Goal: Obtain resource: Obtain resource

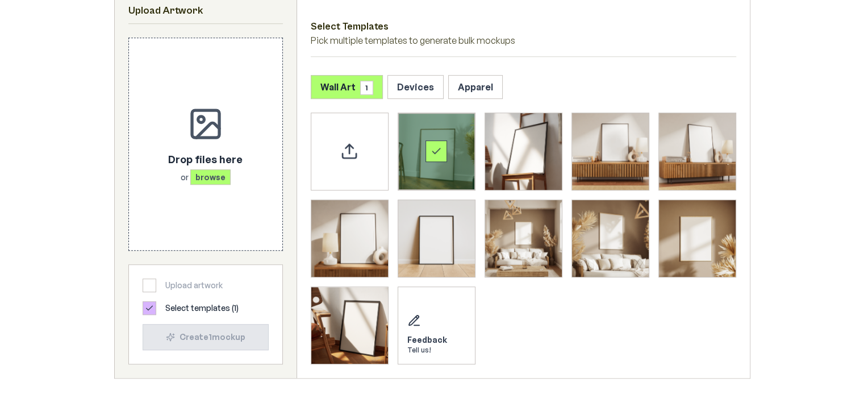
scroll to position [543, 0]
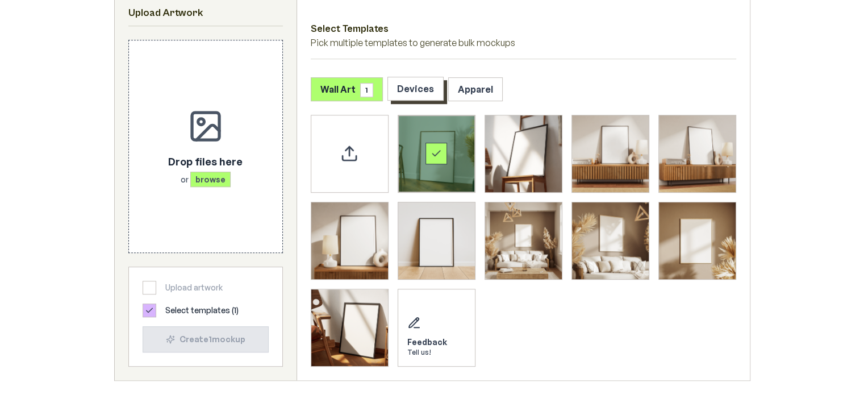
click at [422, 85] on button "Devices" at bounding box center [416, 89] width 56 height 24
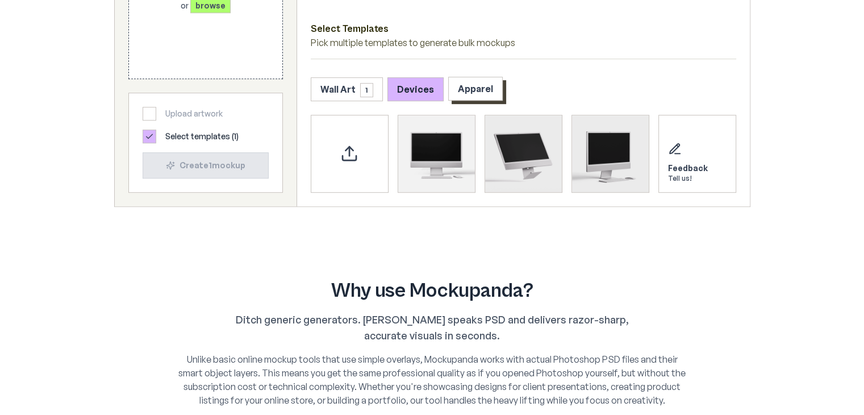
click at [460, 84] on button "Apparel" at bounding box center [475, 89] width 55 height 24
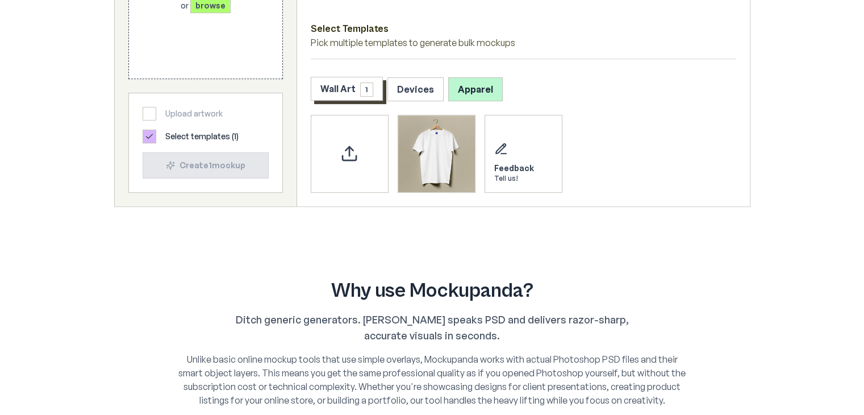
click at [357, 84] on button "Wall Art 1" at bounding box center [347, 89] width 72 height 24
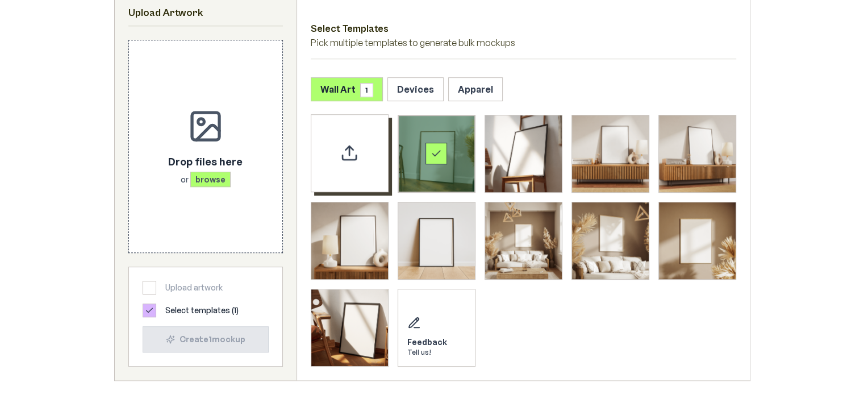
click at [357, 159] on icon "Upload custom PSD template" at bounding box center [349, 153] width 18 height 18
click at [597, 167] on img "Select template Framed Poster 3" at bounding box center [610, 153] width 77 height 77
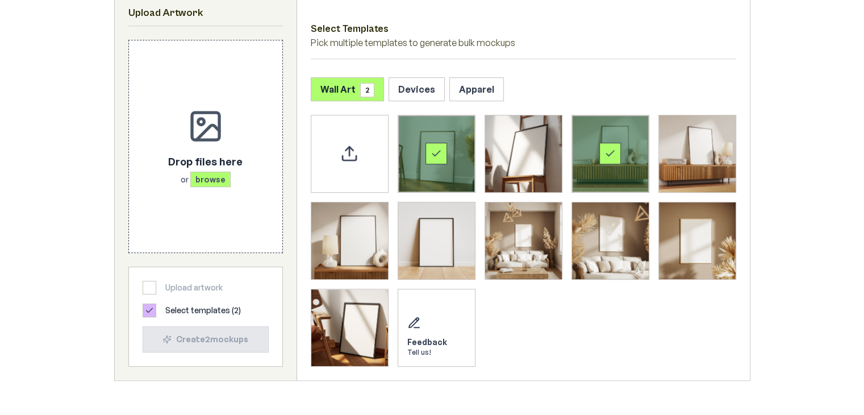
click at [432, 164] on div "Select template Framed Poster" at bounding box center [436, 153] width 77 height 77
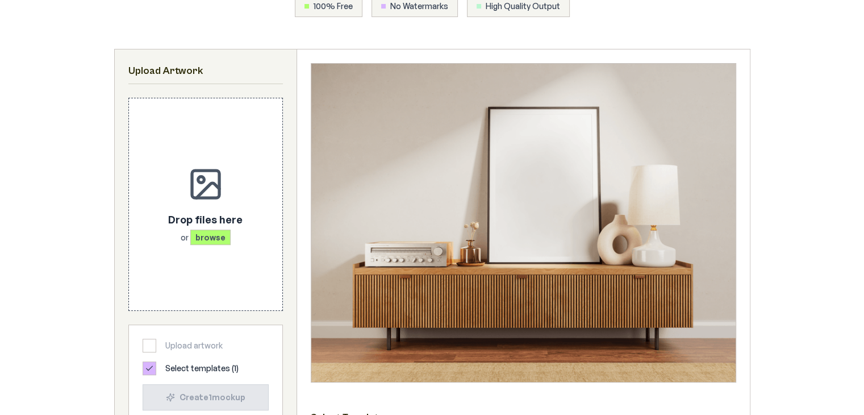
scroll to position [184, 0]
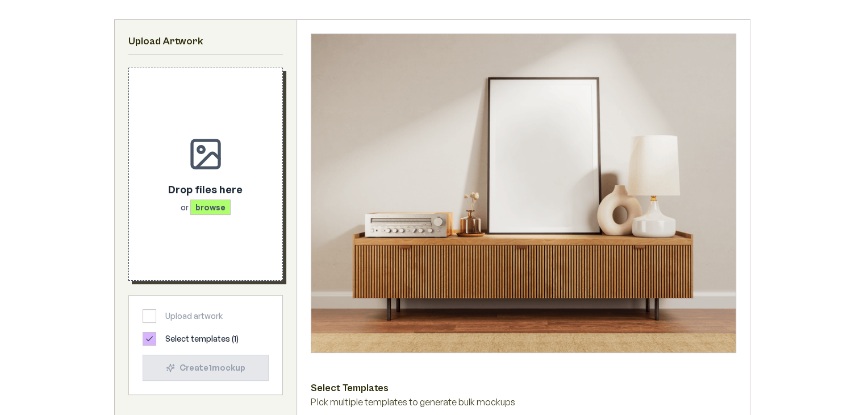
click at [213, 210] on span "browse" at bounding box center [210, 206] width 40 height 15
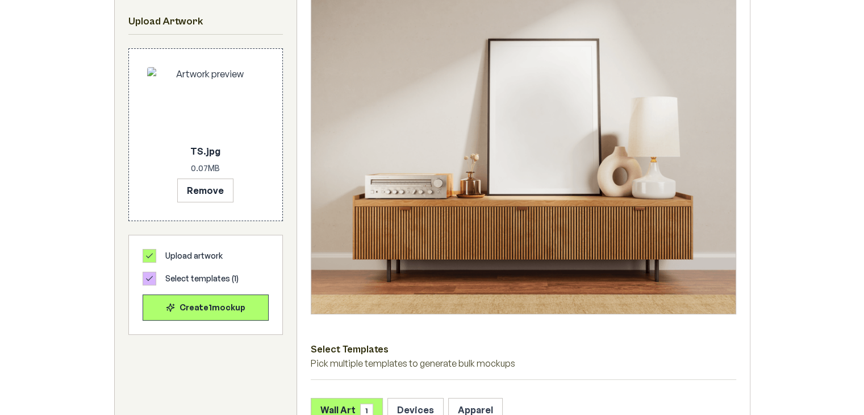
scroll to position [227, 0]
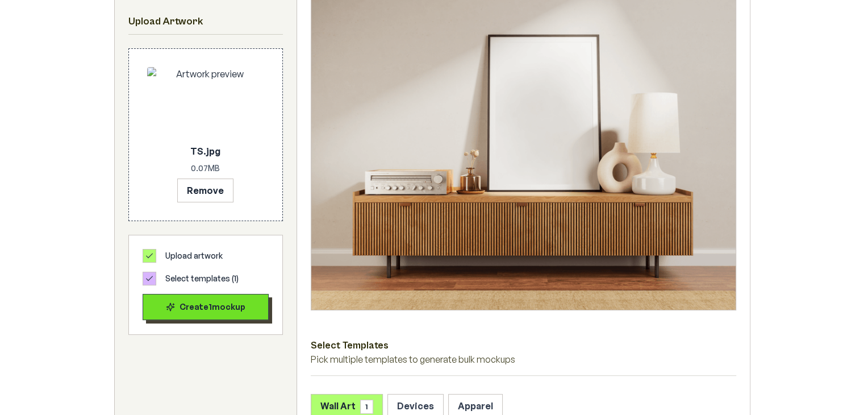
click at [236, 304] on div "Create 1 mockup" at bounding box center [205, 306] width 107 height 11
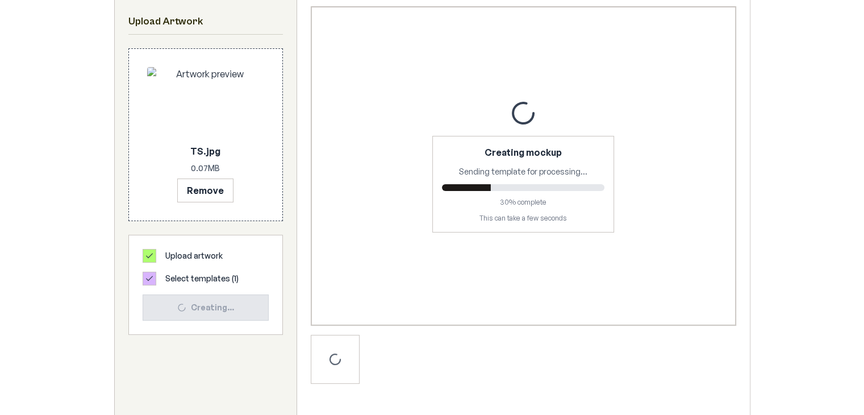
scroll to position [210, 0]
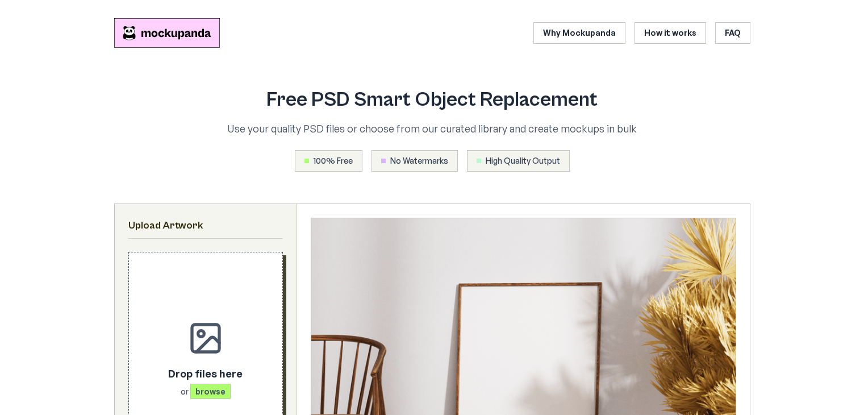
scroll to position [210, 0]
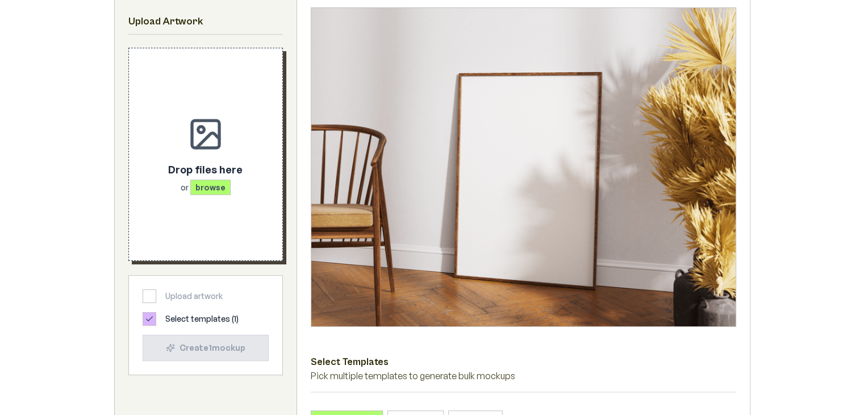
click at [198, 185] on span "browse" at bounding box center [210, 187] width 40 height 15
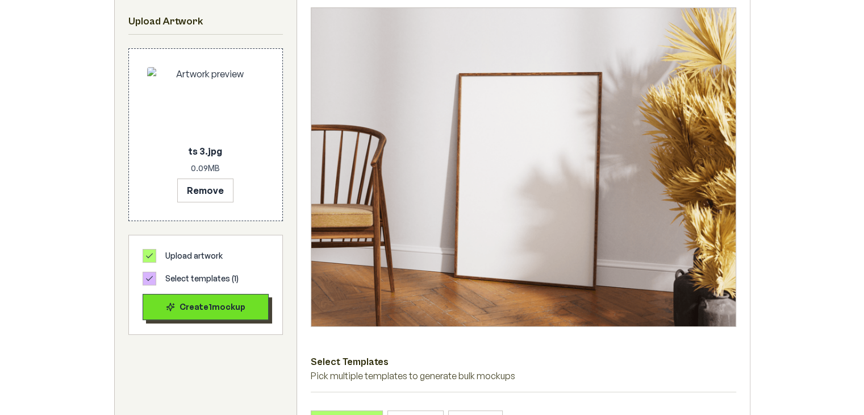
click at [218, 307] on div "Create 1 mockup" at bounding box center [205, 306] width 107 height 11
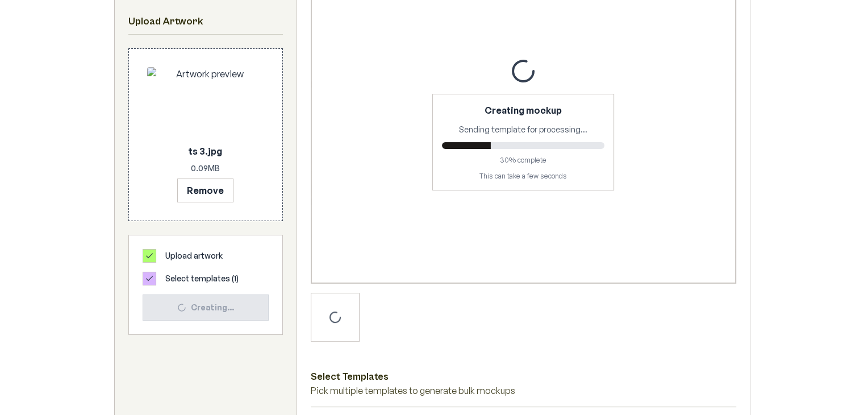
scroll to position [176, 0]
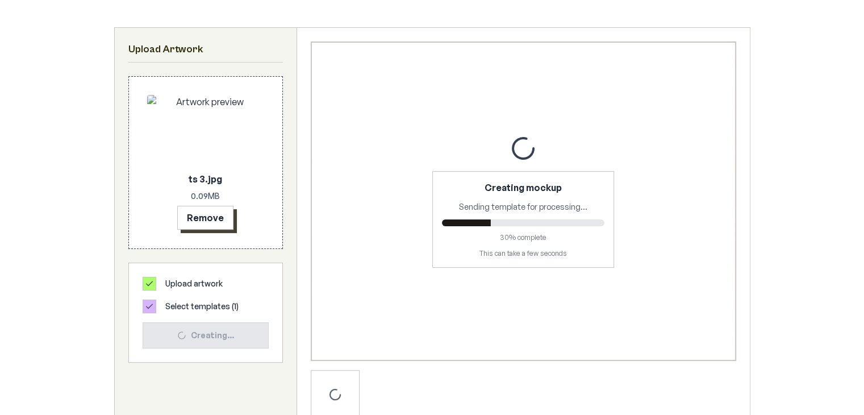
click at [205, 226] on button "Remove" at bounding box center [205, 218] width 56 height 24
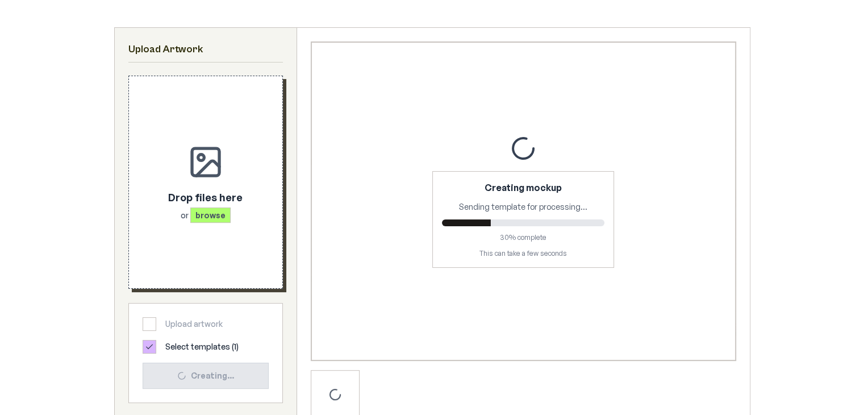
click at [218, 215] on span "browse" at bounding box center [210, 214] width 40 height 15
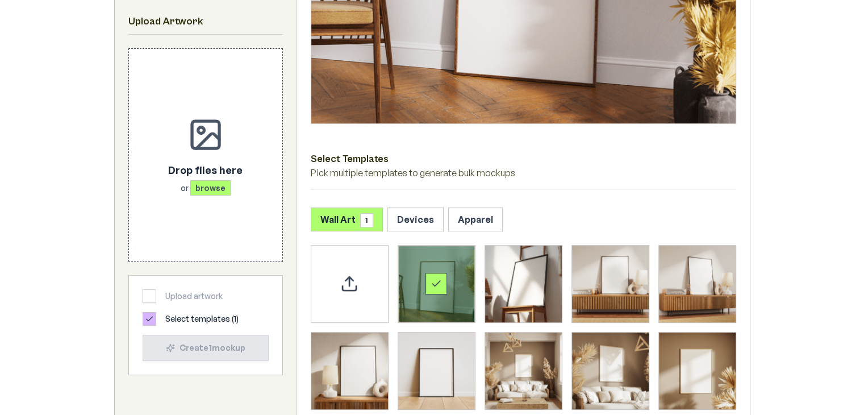
scroll to position [464, 0]
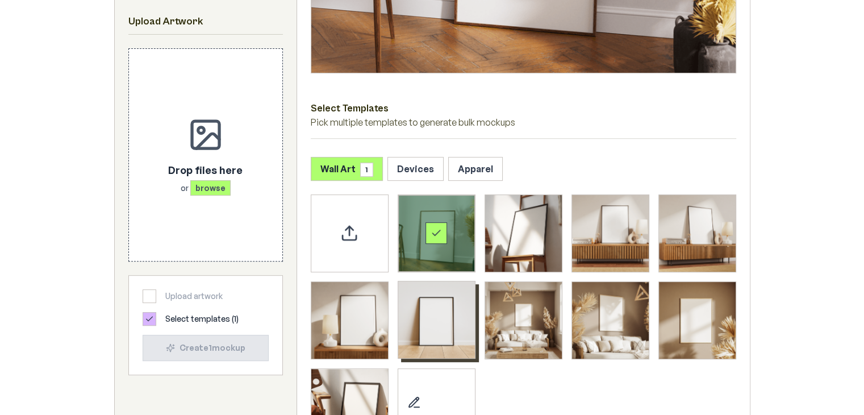
click at [426, 314] on img "Select template Framed Poster 6" at bounding box center [436, 319] width 77 height 77
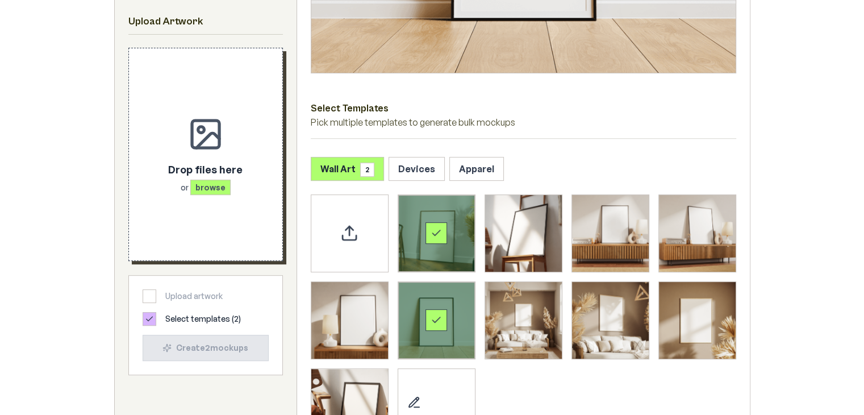
click at [219, 188] on span "browse" at bounding box center [210, 187] width 40 height 15
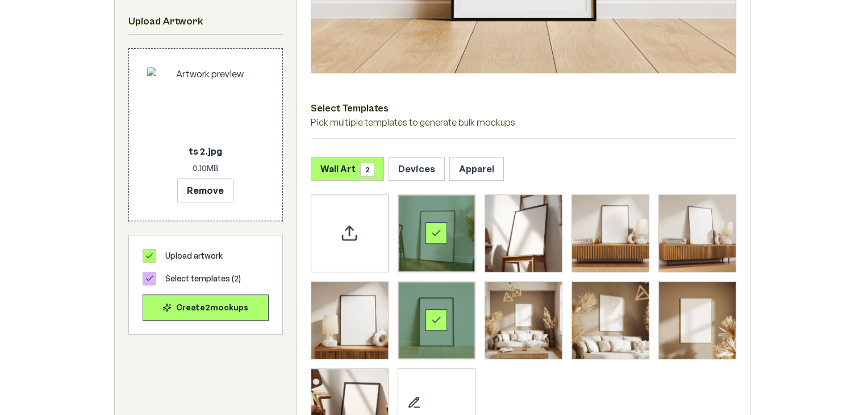
click at [431, 319] on icon "Select template Framed Poster 6" at bounding box center [436, 319] width 11 height 11
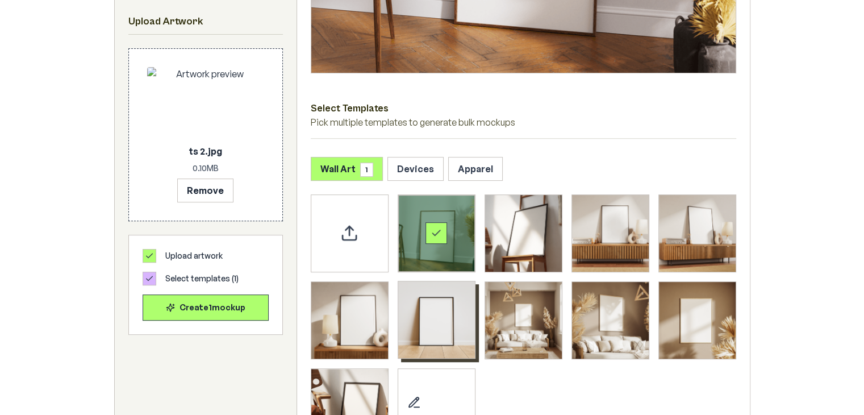
click at [434, 255] on div "Select template Framed Poster" at bounding box center [436, 233] width 77 height 77
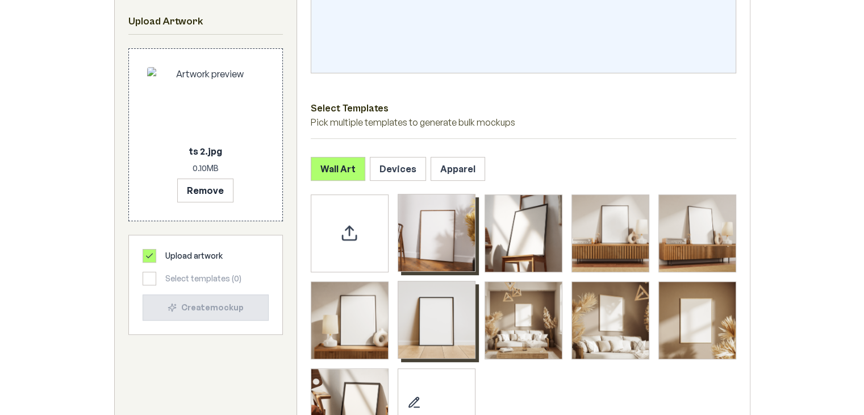
click at [435, 310] on img "Select template Framed Poster 6" at bounding box center [436, 319] width 77 height 77
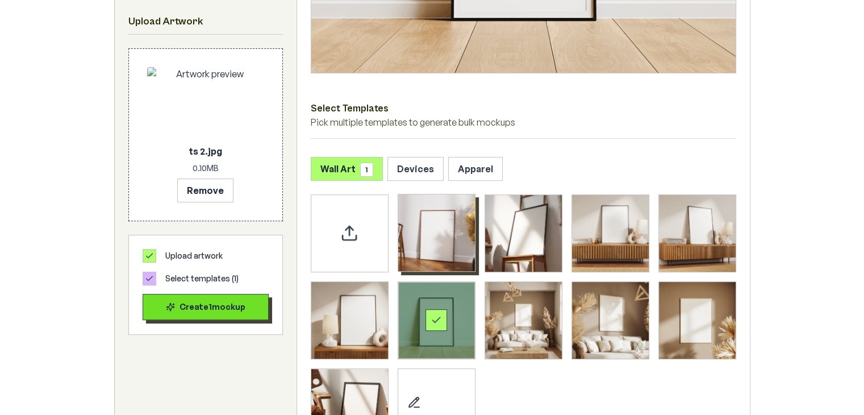
click at [227, 304] on div "Create 1 mockup" at bounding box center [205, 306] width 107 height 11
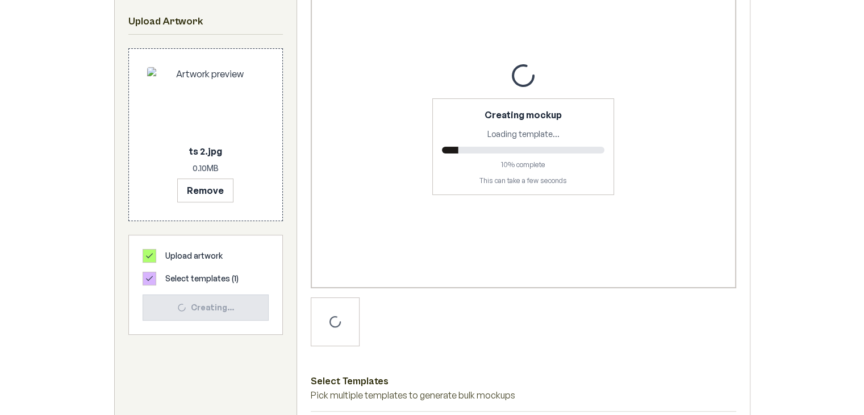
scroll to position [244, 0]
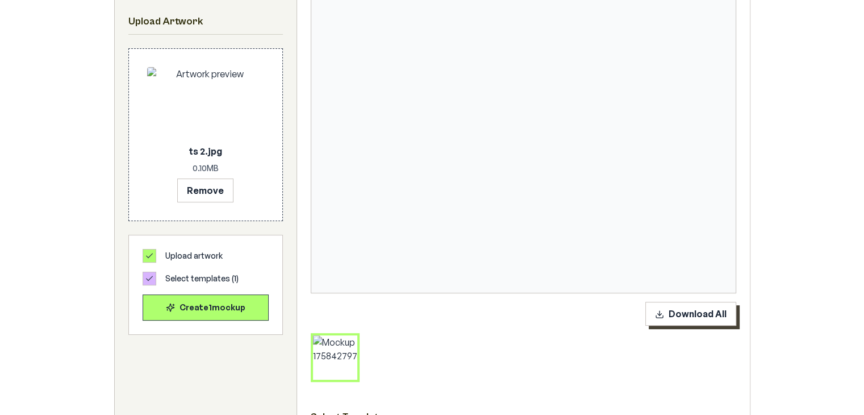
click at [681, 314] on button "Download All" at bounding box center [691, 314] width 91 height 24
click at [206, 185] on button "Remove" at bounding box center [205, 190] width 56 height 24
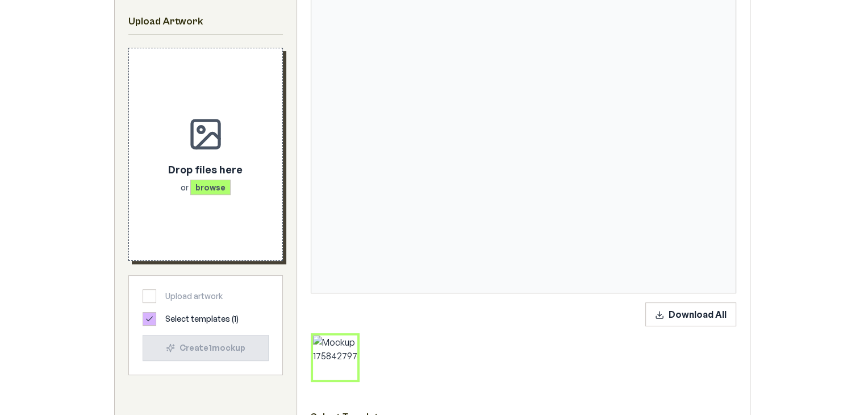
click at [216, 189] on span "browse" at bounding box center [210, 187] width 40 height 15
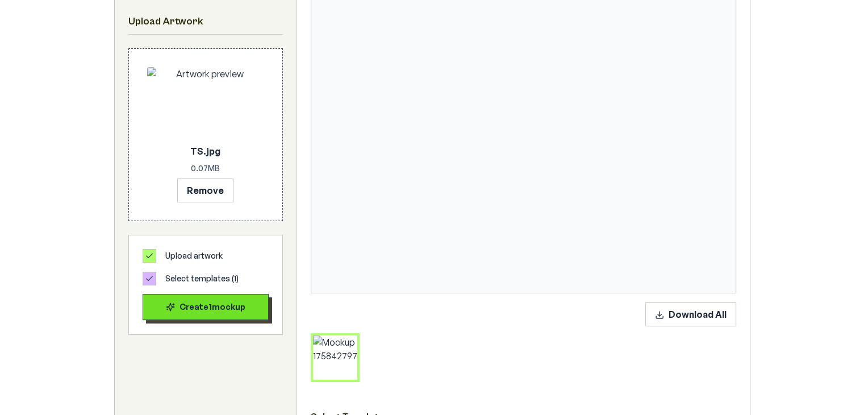
click at [241, 318] on button "Create 1 mockup" at bounding box center [206, 307] width 126 height 26
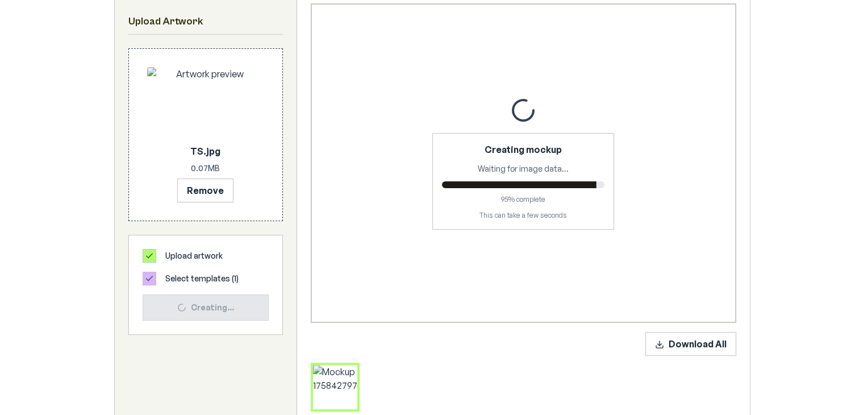
scroll to position [214, 0]
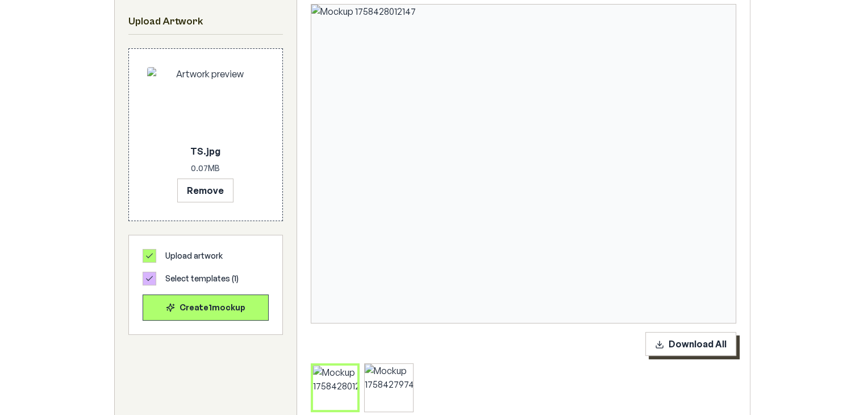
click at [687, 339] on button "Download All" at bounding box center [691, 344] width 91 height 24
click at [209, 188] on button "Remove" at bounding box center [205, 190] width 56 height 24
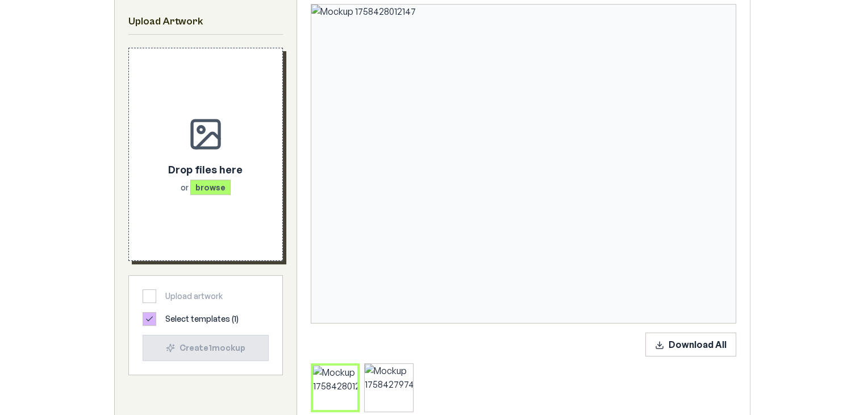
click at [215, 180] on span "browse" at bounding box center [210, 187] width 40 height 15
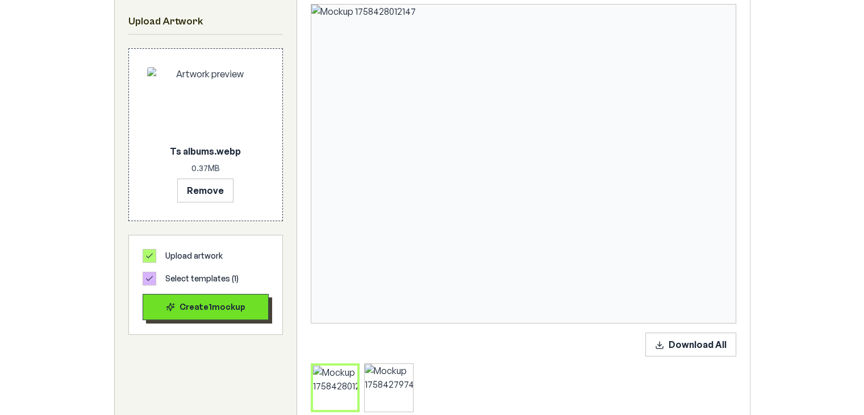
click at [223, 307] on div "Create 1 mockup" at bounding box center [205, 306] width 107 height 11
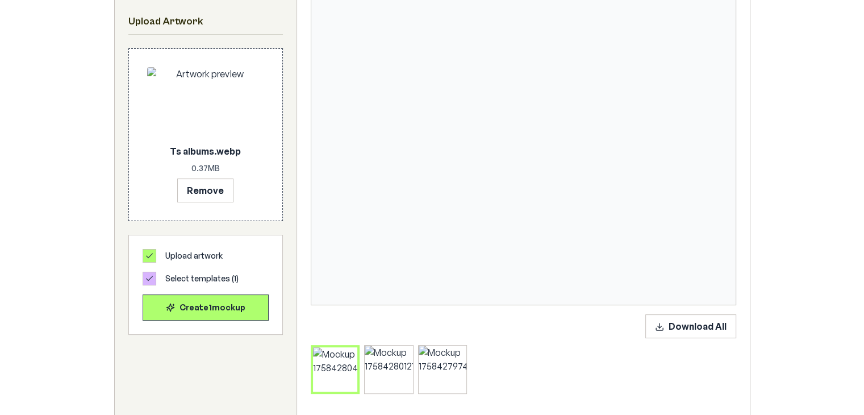
scroll to position [229, 0]
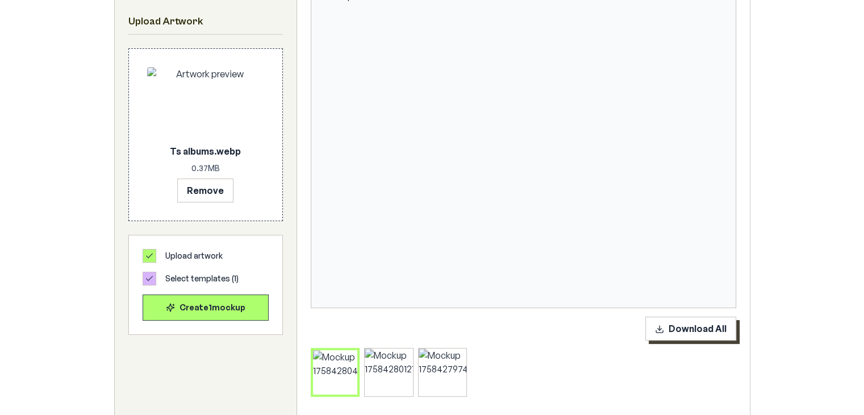
click at [671, 329] on button "Download All" at bounding box center [691, 329] width 91 height 24
click at [223, 194] on button "Remove" at bounding box center [205, 190] width 56 height 24
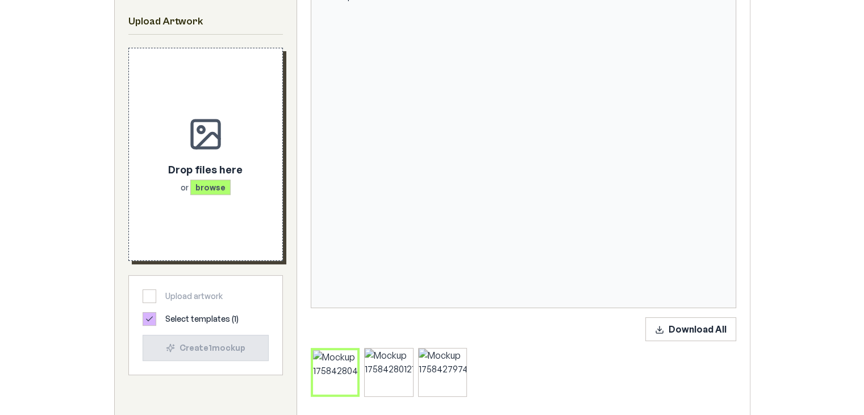
click at [226, 180] on span "browse" at bounding box center [210, 187] width 40 height 15
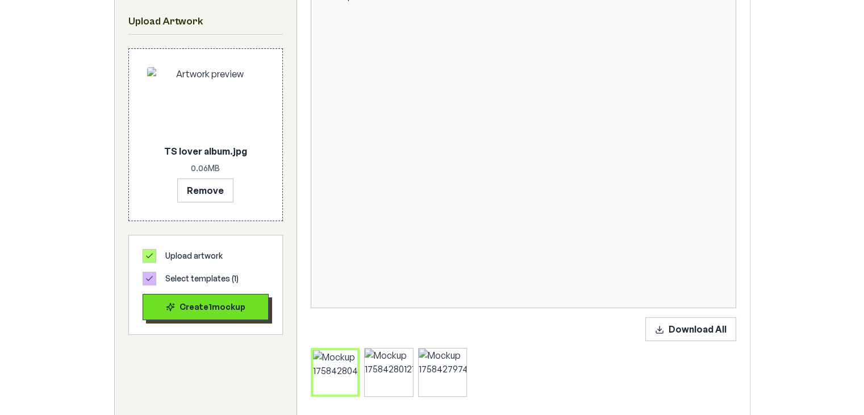
click at [219, 310] on div "Create 1 mockup" at bounding box center [205, 306] width 107 height 11
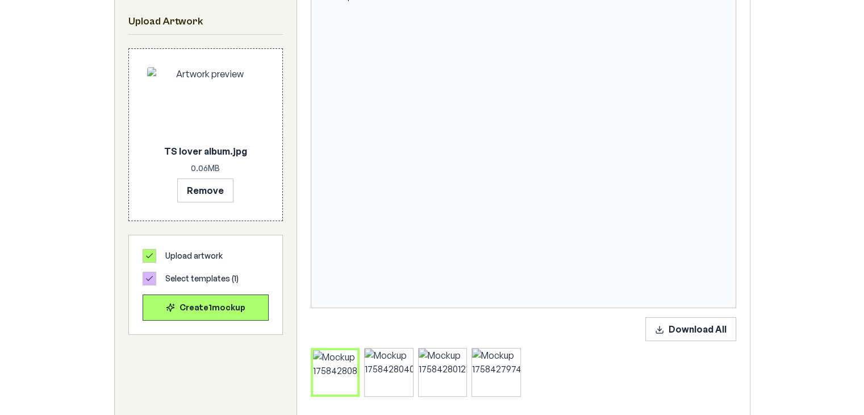
click at [515, 143] on img at bounding box center [523, 148] width 425 height 318
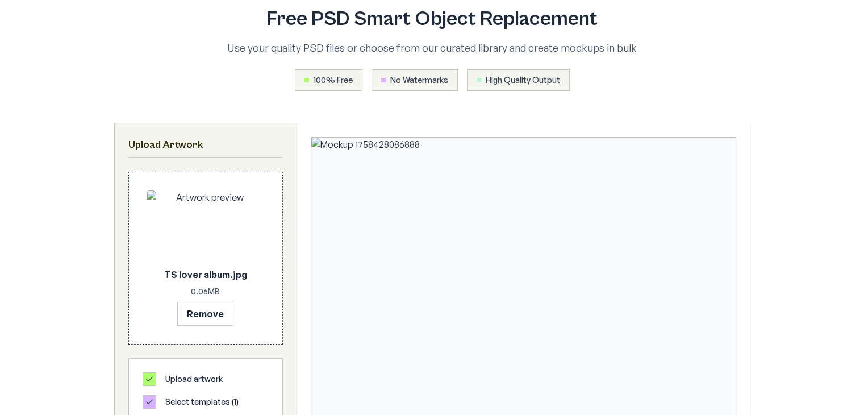
scroll to position [80, 0]
click at [216, 313] on button "Remove" at bounding box center [205, 314] width 56 height 24
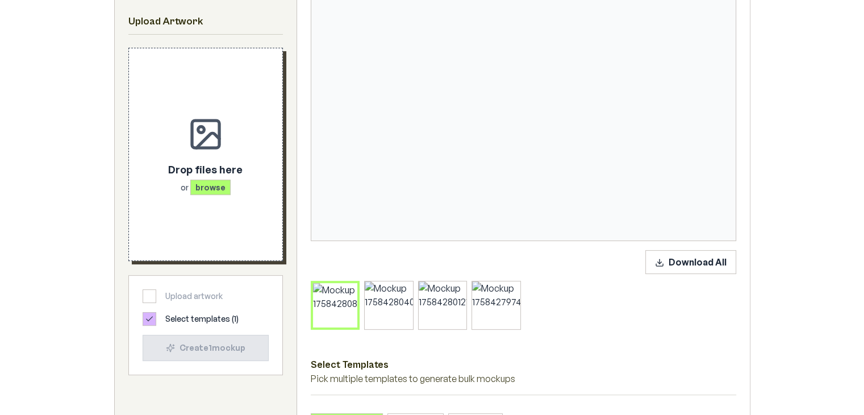
scroll to position [297, 0]
click at [352, 285] on icon at bounding box center [354, 285] width 7 height 7
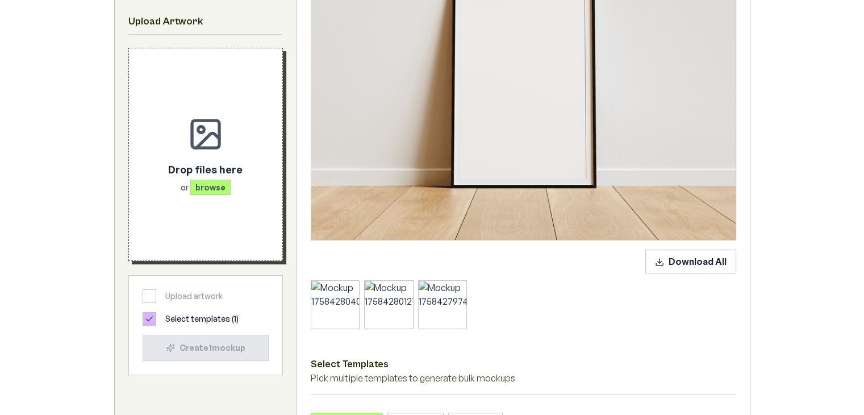
click at [214, 198] on div "Drop files here or browse" at bounding box center [205, 154] width 117 height 176
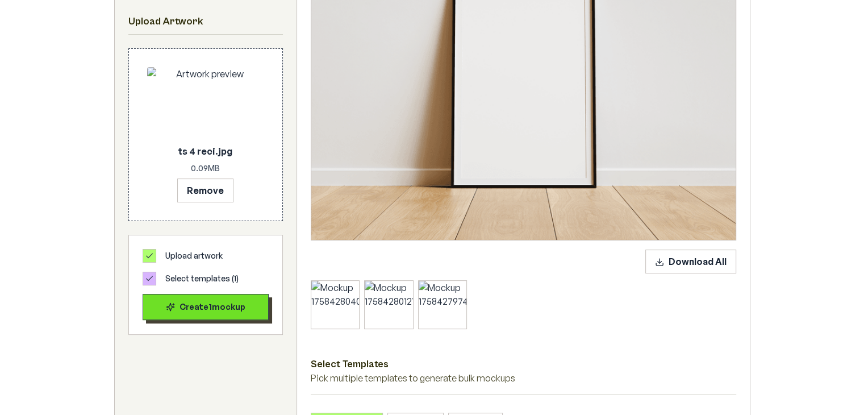
click at [223, 302] on div "Create 1 mockup" at bounding box center [205, 306] width 107 height 11
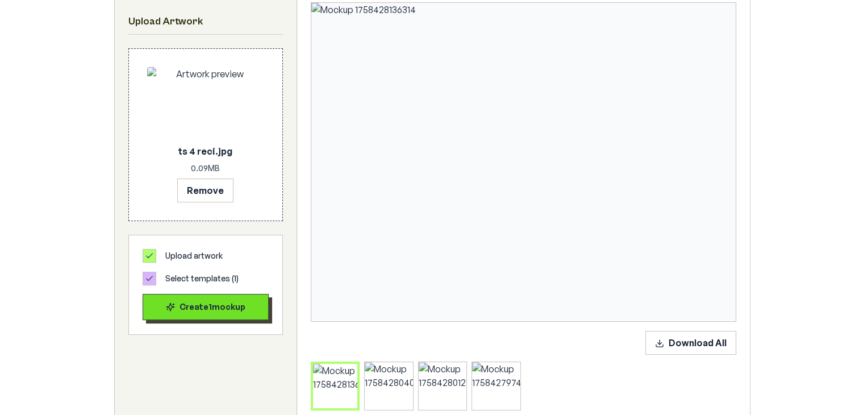
scroll to position [213, 0]
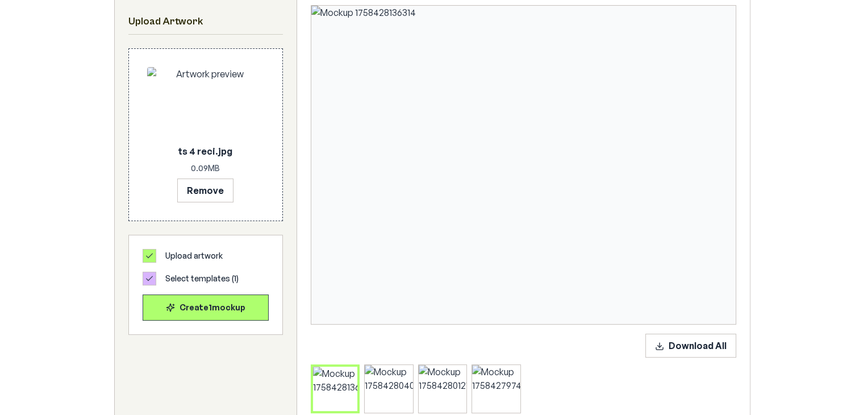
click at [519, 179] on img at bounding box center [523, 165] width 425 height 318
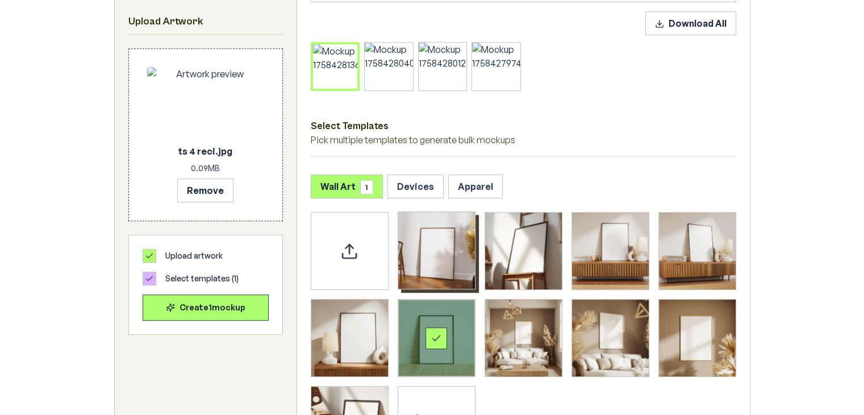
scroll to position [542, 0]
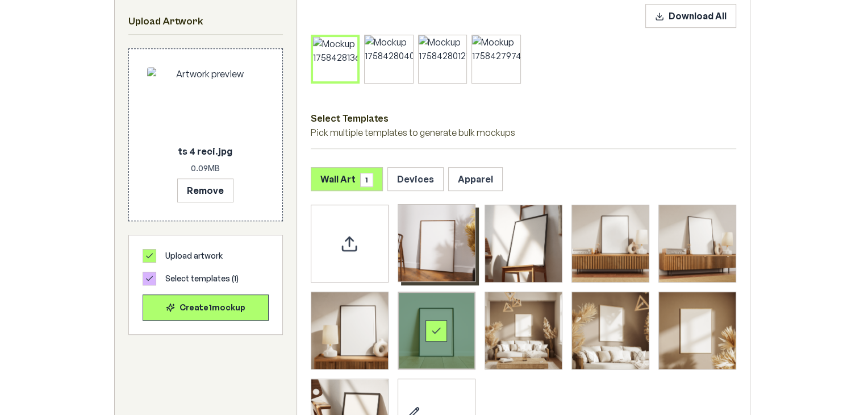
click at [434, 244] on img "Select template Framed Poster" at bounding box center [436, 243] width 77 height 77
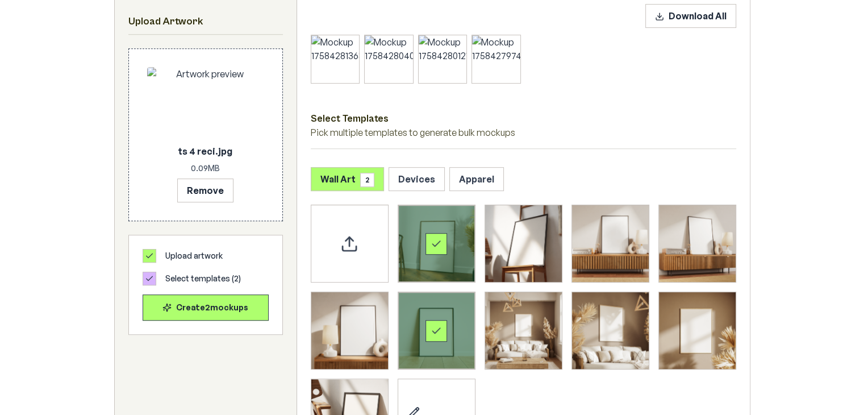
click at [430, 344] on div "Select template Framed Poster 6" at bounding box center [436, 330] width 77 height 77
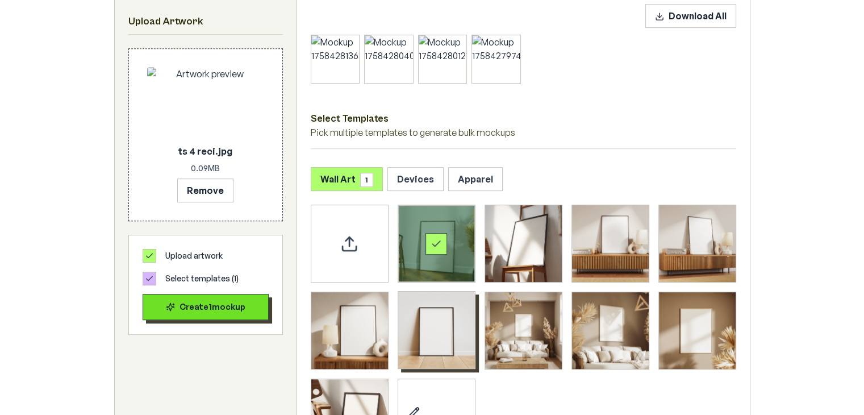
click at [236, 310] on div "Create 1 mockup" at bounding box center [205, 306] width 107 height 11
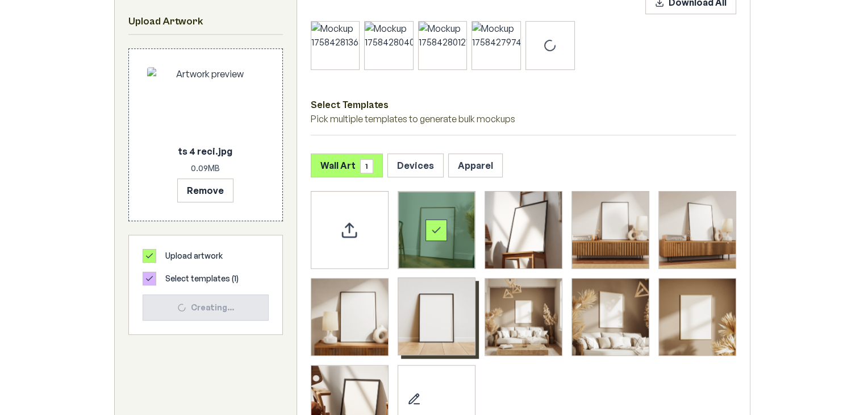
scroll to position [559, 0]
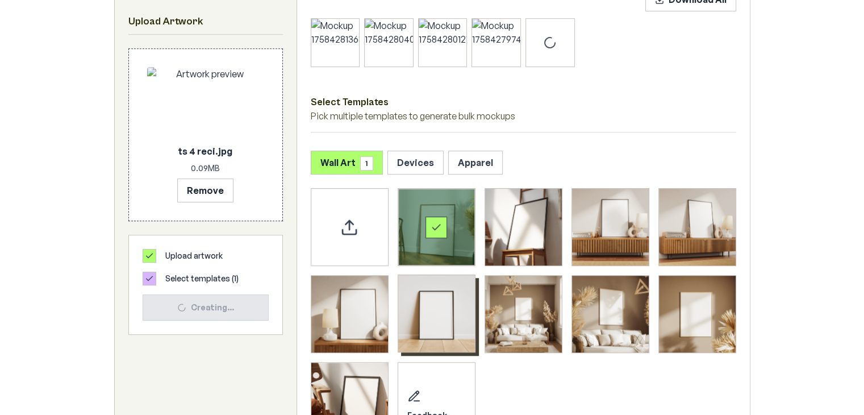
click at [443, 214] on div "Select template Framed Poster" at bounding box center [436, 227] width 77 height 77
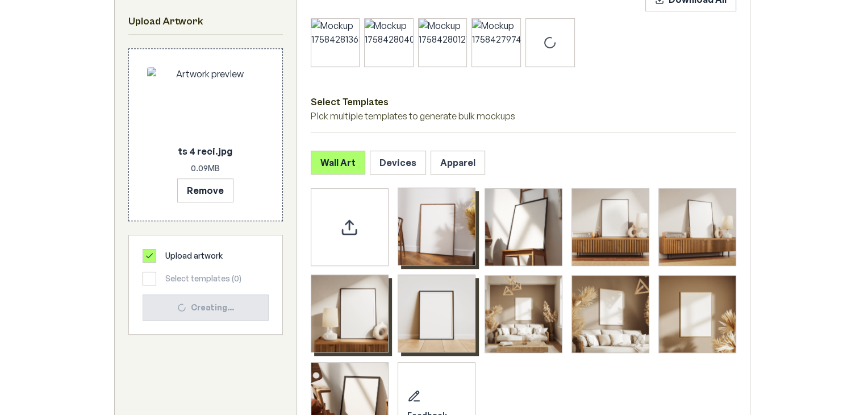
click at [361, 299] on img "Select template Framed Poster 5" at bounding box center [349, 313] width 77 height 77
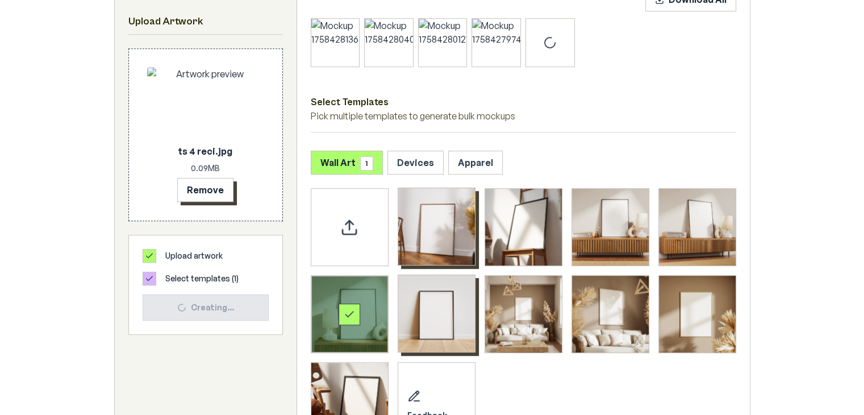
click at [215, 192] on button "Remove" at bounding box center [205, 190] width 56 height 24
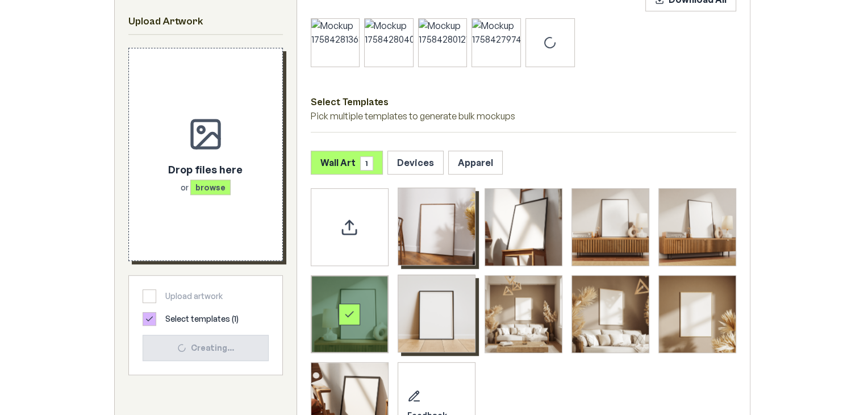
click at [219, 185] on span "browse" at bounding box center [210, 187] width 40 height 15
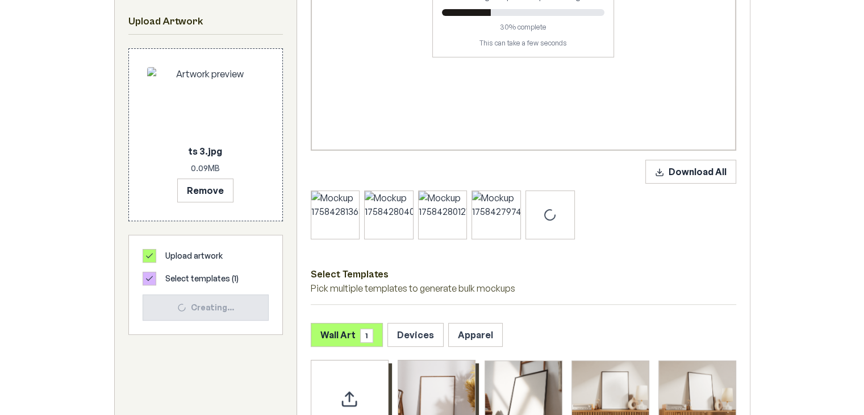
scroll to position [384, 0]
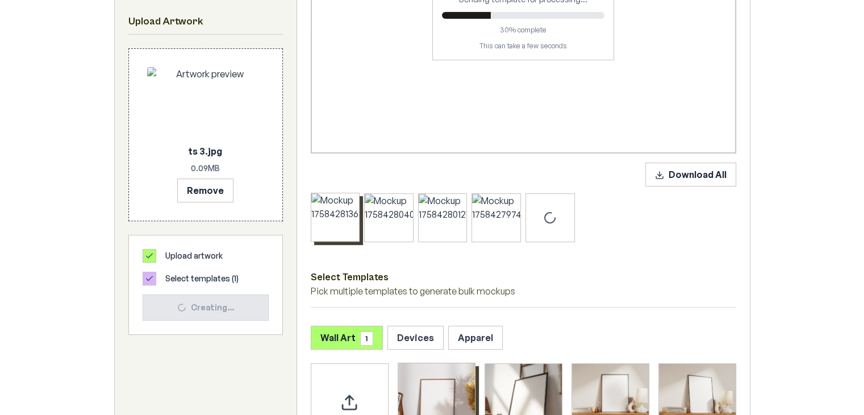
click at [359, 193] on icon at bounding box center [356, 196] width 7 height 7
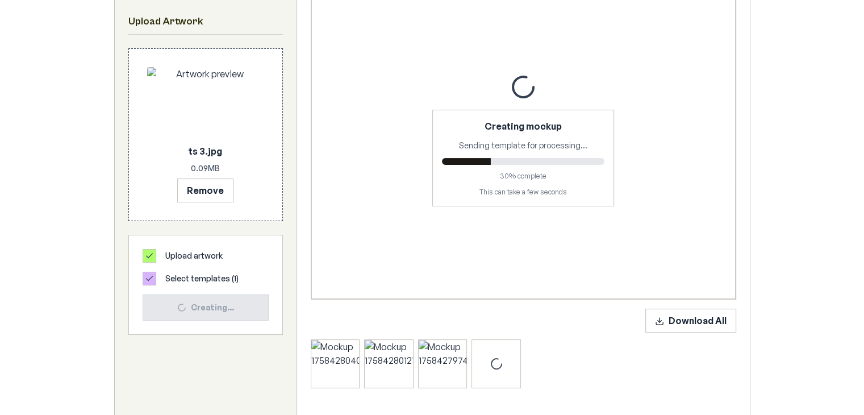
scroll to position [236, 0]
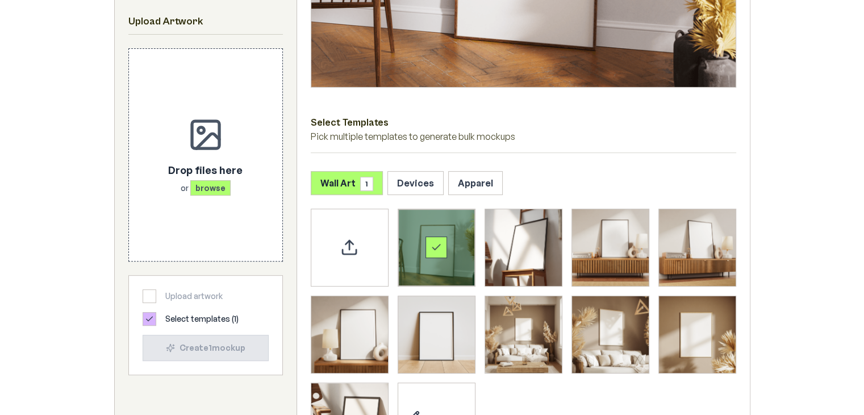
scroll to position [450, 0]
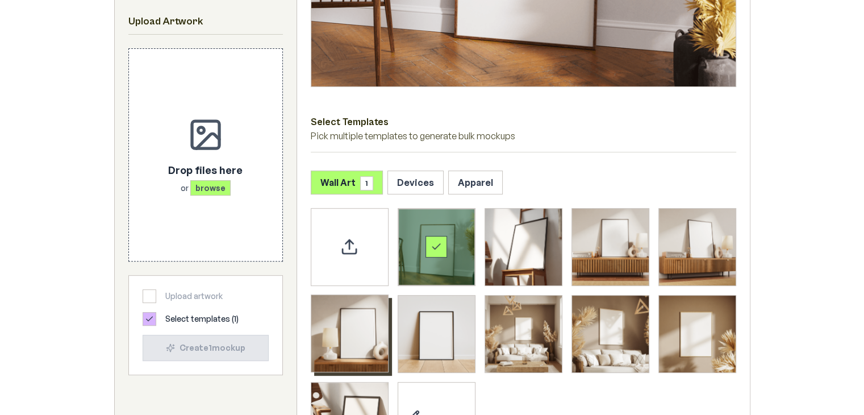
click at [368, 332] on img "Select template Framed Poster 5" at bounding box center [349, 333] width 77 height 77
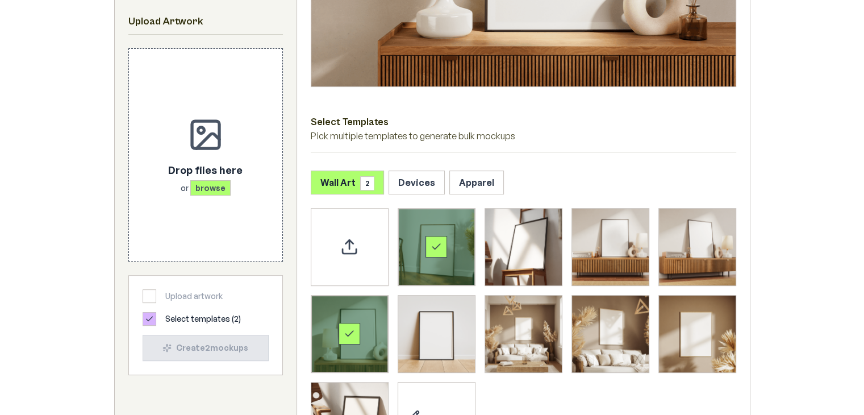
click at [427, 264] on div "Select template Framed Poster" at bounding box center [436, 247] width 77 height 77
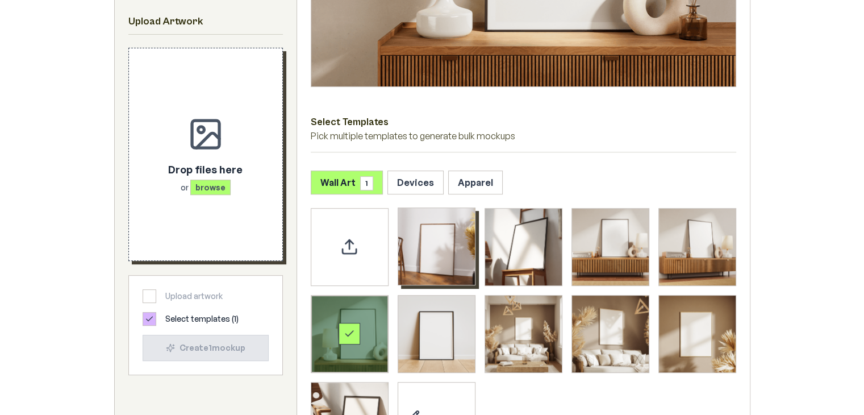
click at [205, 178] on div "Drop files here or browse" at bounding box center [205, 177] width 74 height 32
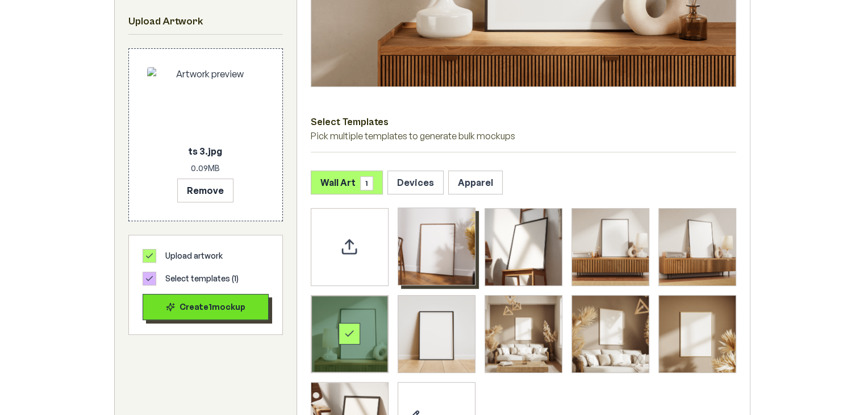
click at [255, 310] on div "Create 1 mockup" at bounding box center [205, 306] width 107 height 11
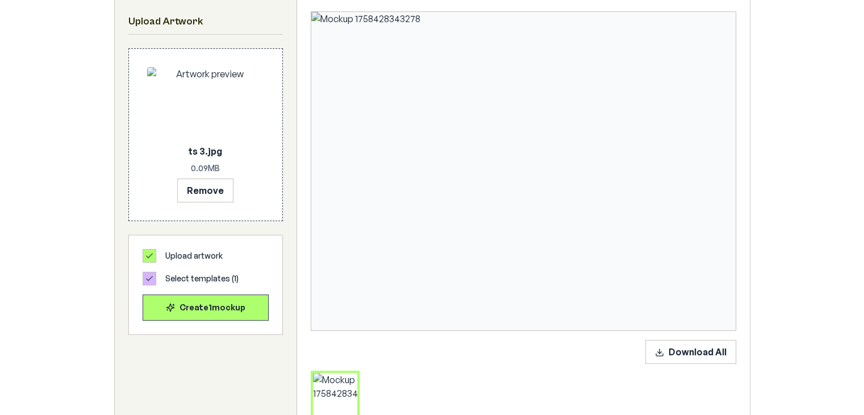
scroll to position [206, 0]
click at [206, 187] on button "Remove" at bounding box center [205, 190] width 56 height 24
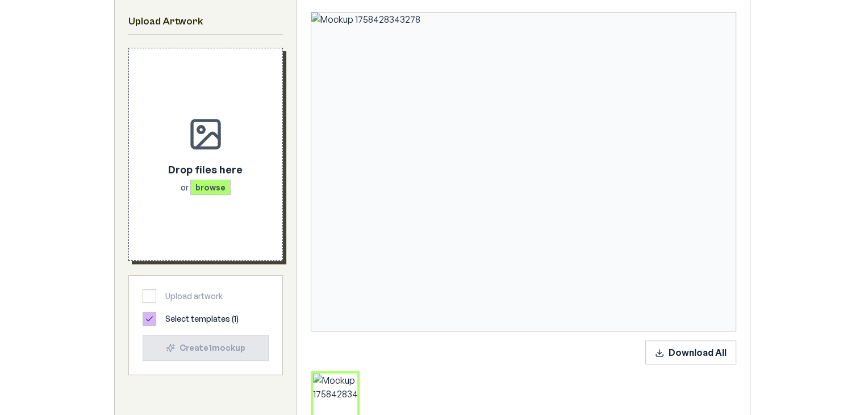
click at [206, 187] on span "browse" at bounding box center [210, 187] width 40 height 15
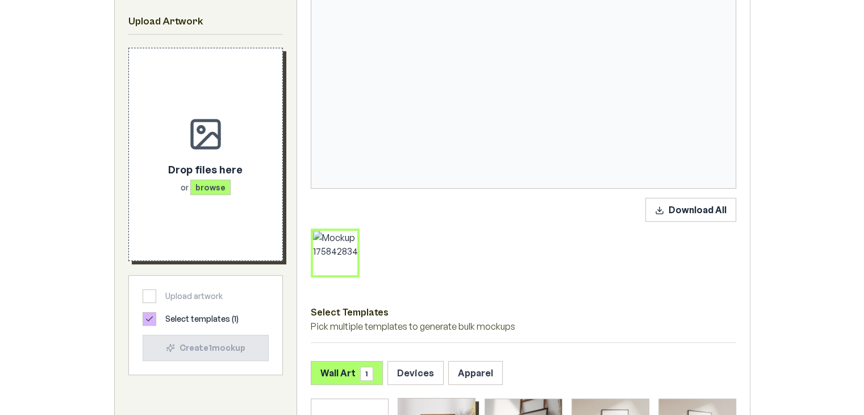
scroll to position [347, 0]
click at [212, 188] on span "browse" at bounding box center [210, 187] width 40 height 15
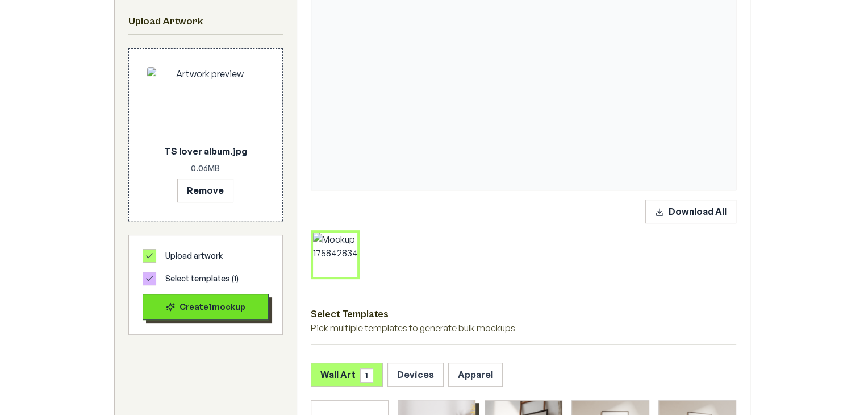
click at [236, 303] on div "Create 1 mockup" at bounding box center [205, 306] width 107 height 11
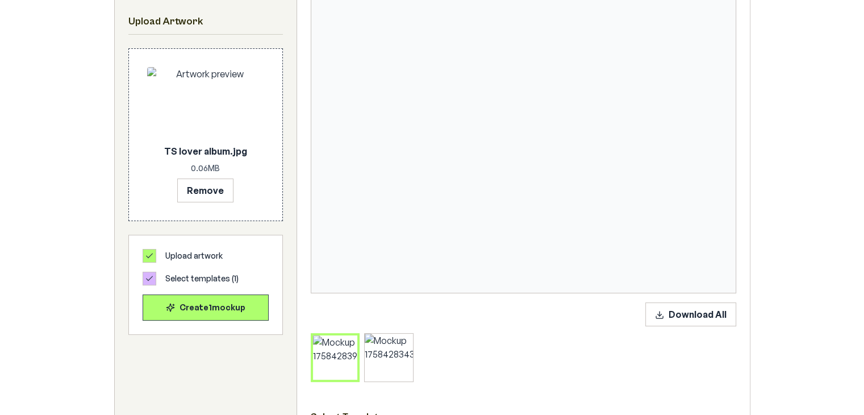
scroll to position [243, 0]
click at [681, 321] on button "Download All" at bounding box center [691, 314] width 91 height 24
click at [214, 196] on button "Remove" at bounding box center [205, 190] width 56 height 24
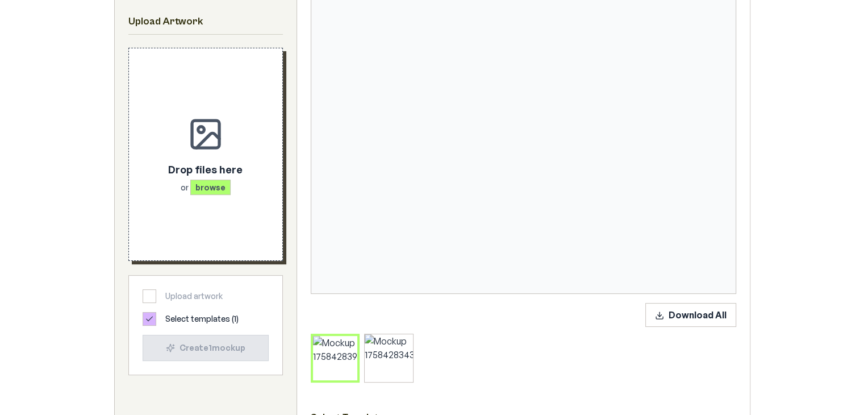
click at [218, 188] on span "browse" at bounding box center [210, 187] width 40 height 15
click at [215, 196] on div "Drop files here or browse" at bounding box center [205, 154] width 117 height 176
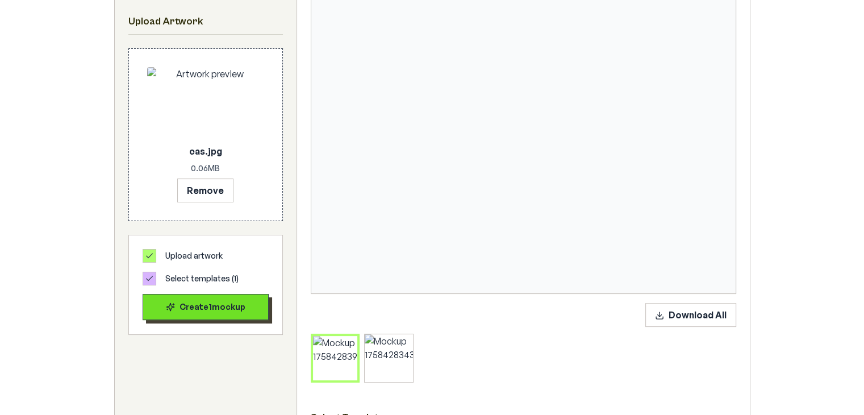
click at [217, 305] on div "Create 1 mockup" at bounding box center [205, 306] width 107 height 11
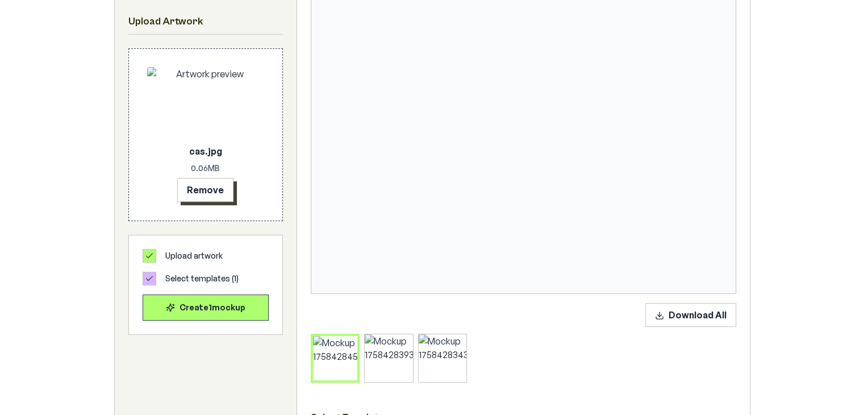
click at [193, 189] on button "Remove" at bounding box center [205, 190] width 56 height 24
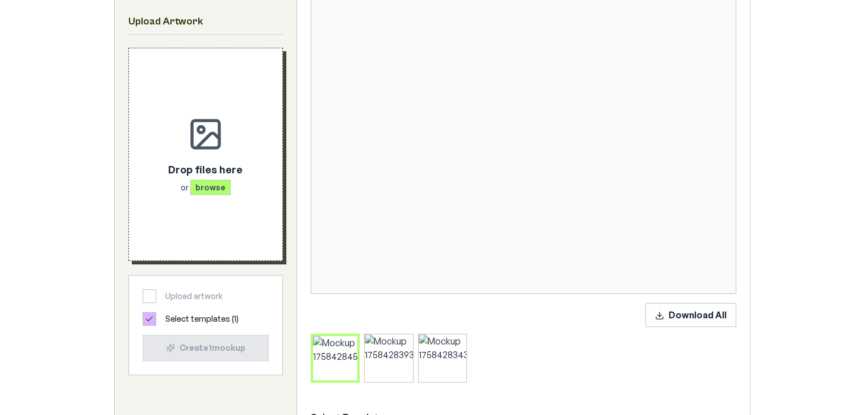
click at [207, 189] on span "browse" at bounding box center [210, 187] width 40 height 15
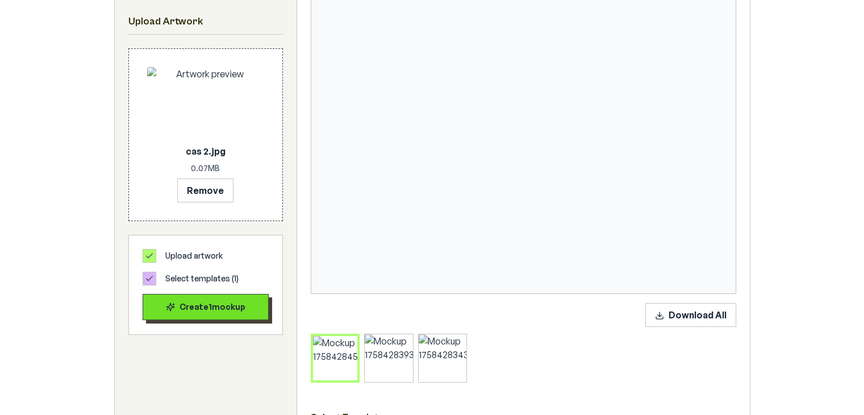
click at [219, 306] on div "Create 1 mockup" at bounding box center [205, 306] width 107 height 11
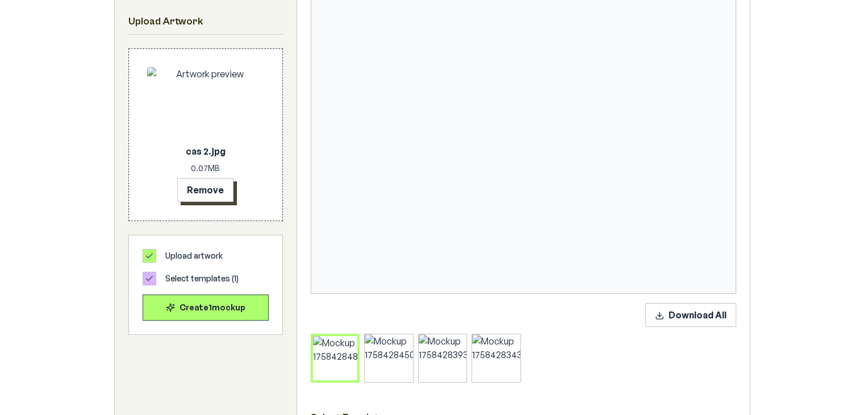
click at [221, 189] on button "Remove" at bounding box center [205, 190] width 56 height 24
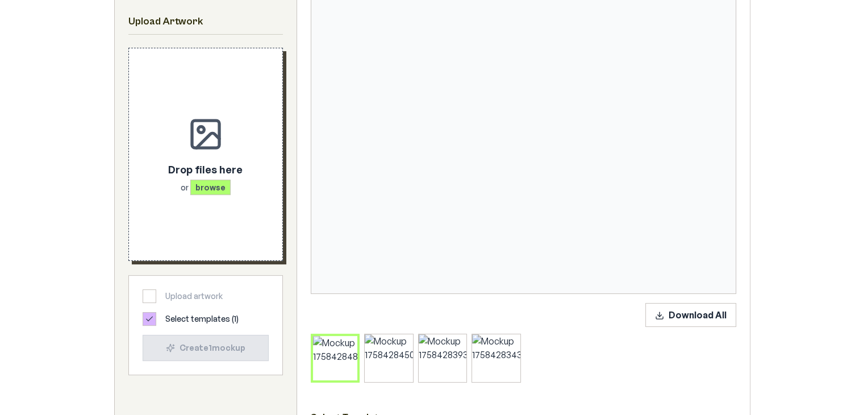
click at [221, 189] on span "browse" at bounding box center [210, 187] width 40 height 15
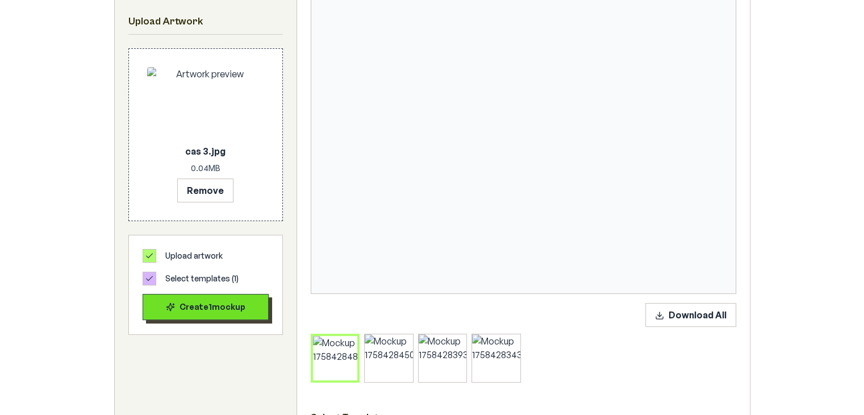
click at [217, 301] on div "Create 1 mockup" at bounding box center [205, 306] width 107 height 11
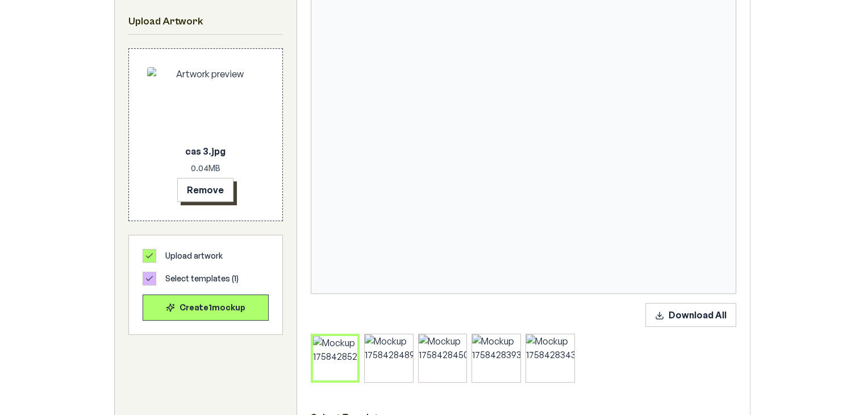
click at [209, 192] on button "Remove" at bounding box center [205, 190] width 56 height 24
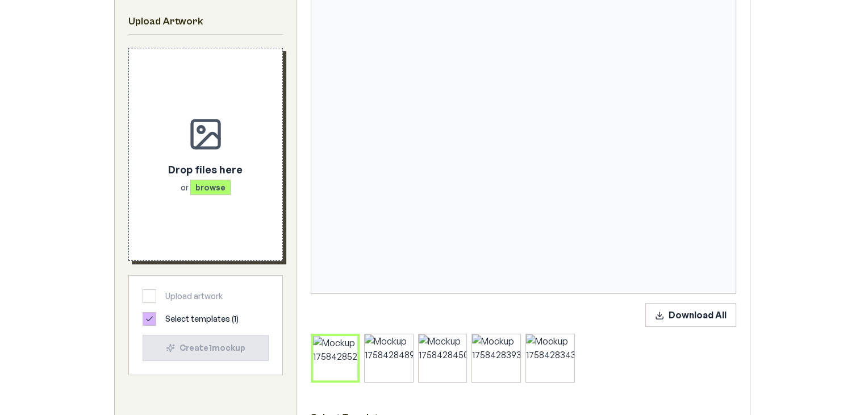
click at [209, 192] on span "browse" at bounding box center [210, 187] width 40 height 15
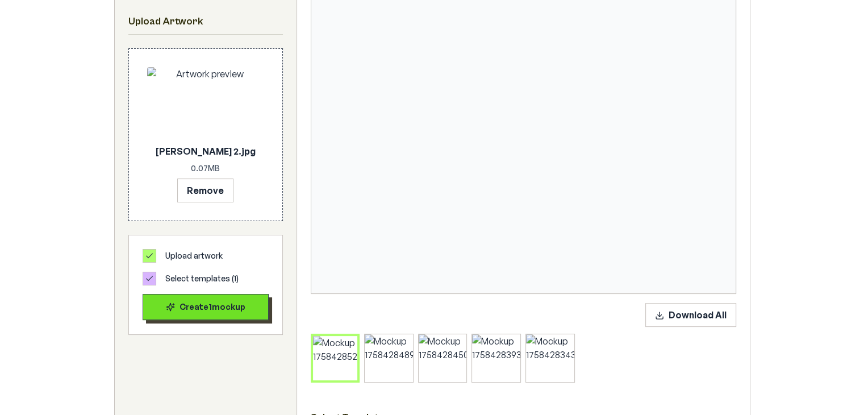
click at [241, 306] on div "Create 1 mockup" at bounding box center [205, 306] width 107 height 11
click at [234, 308] on div "Create 1 mockup" at bounding box center [205, 306] width 107 height 11
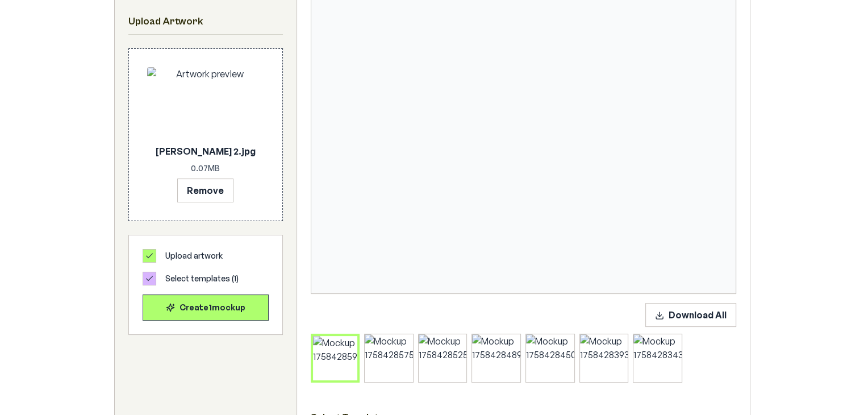
click at [355, 336] on icon at bounding box center [354, 338] width 7 height 7
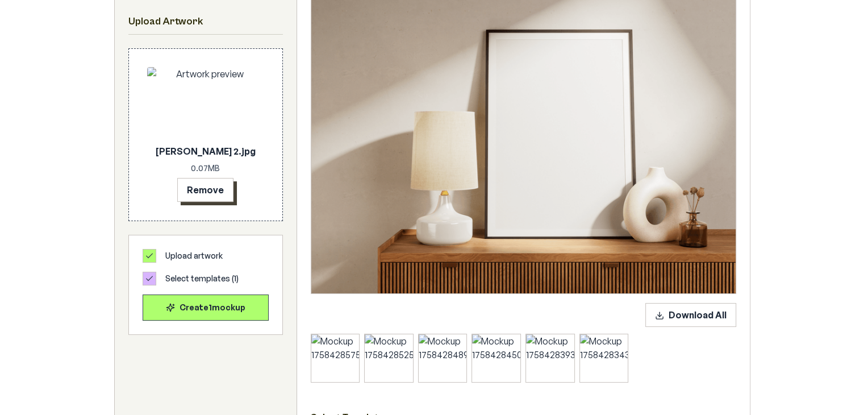
click at [222, 189] on button "Remove" at bounding box center [205, 190] width 56 height 24
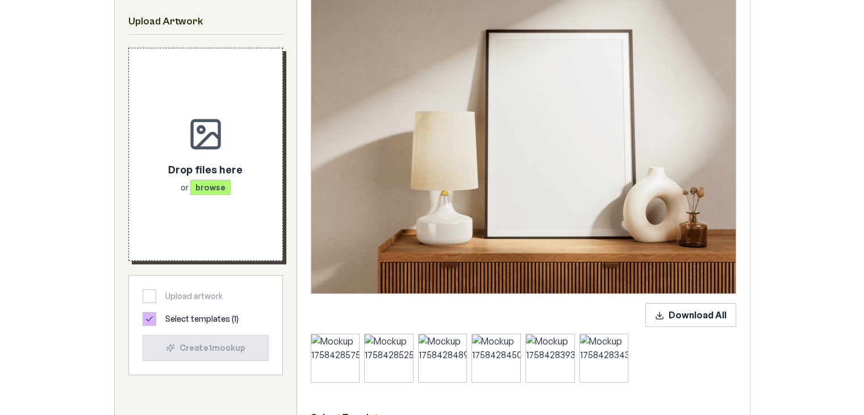
click at [215, 180] on span "browse" at bounding box center [210, 187] width 40 height 15
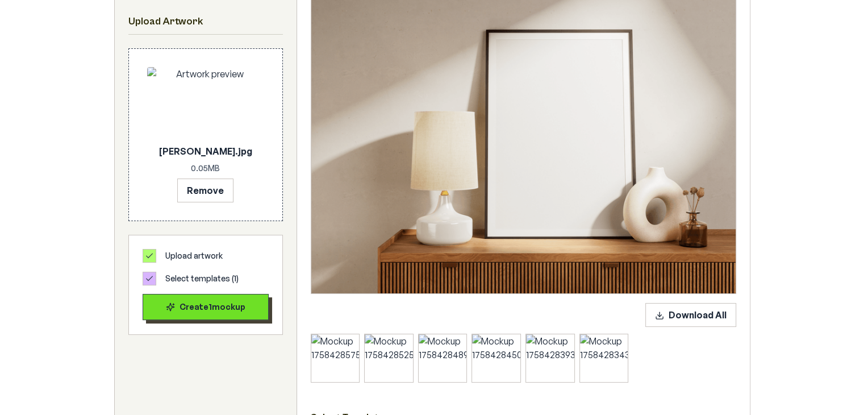
click at [247, 315] on button "Create 1 mockup" at bounding box center [206, 307] width 126 height 26
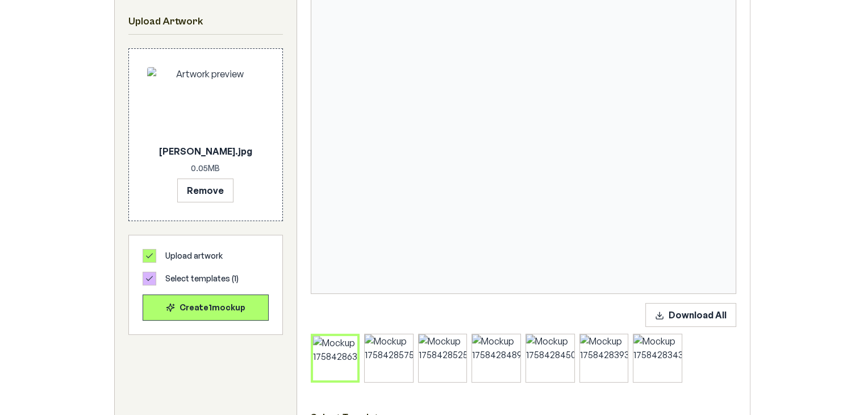
click at [354, 337] on icon at bounding box center [354, 338] width 3 height 3
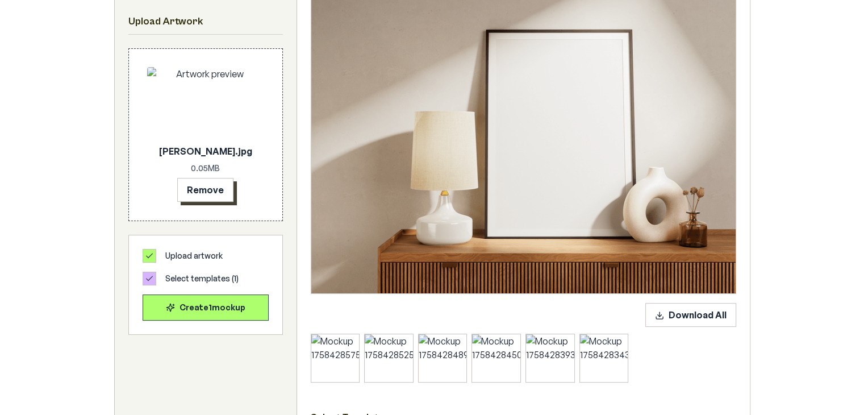
click at [209, 195] on button "Remove" at bounding box center [205, 190] width 56 height 24
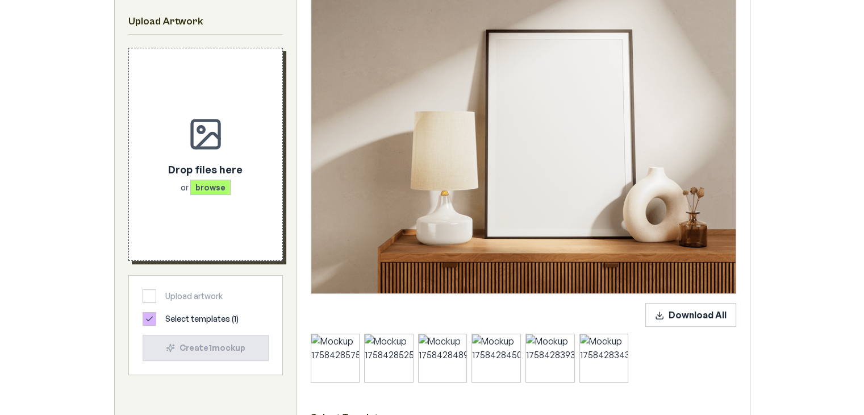
click at [209, 195] on div "Drop files here or browse" at bounding box center [205, 154] width 117 height 176
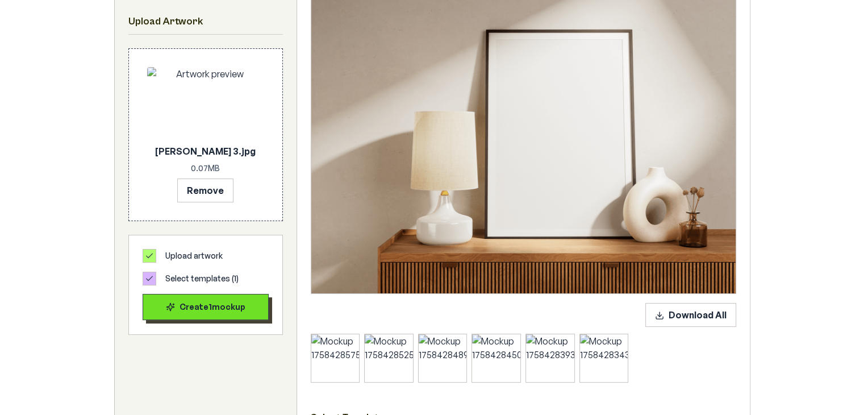
click at [231, 305] on div "Create 1 mockup" at bounding box center [205, 306] width 107 height 11
